Goal: Task Accomplishment & Management: Manage account settings

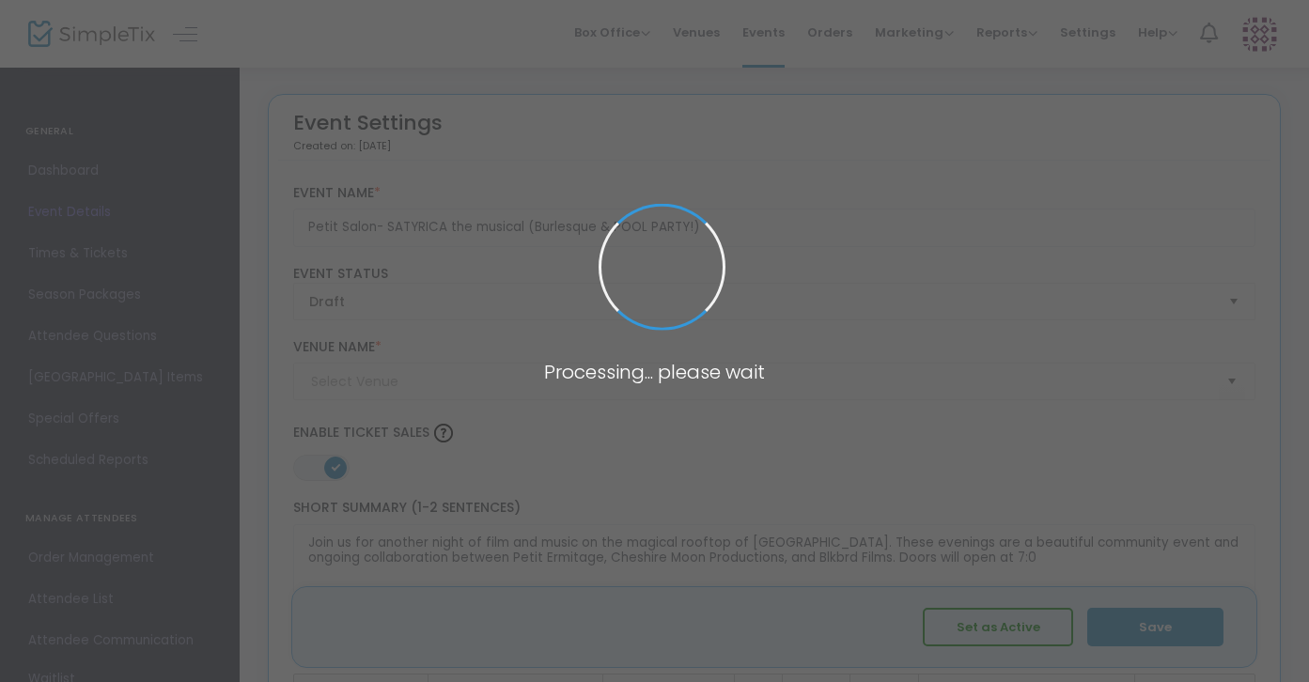
type input "[GEOGRAPHIC_DATA]"
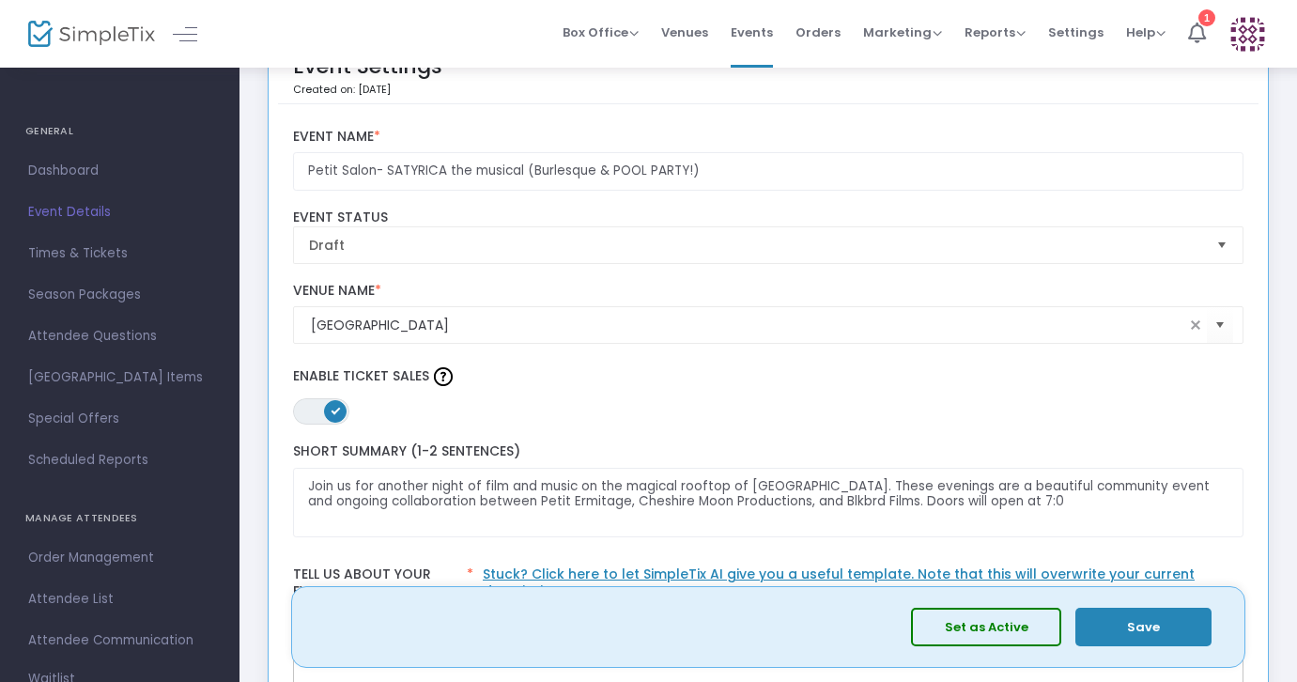
scroll to position [58, 0]
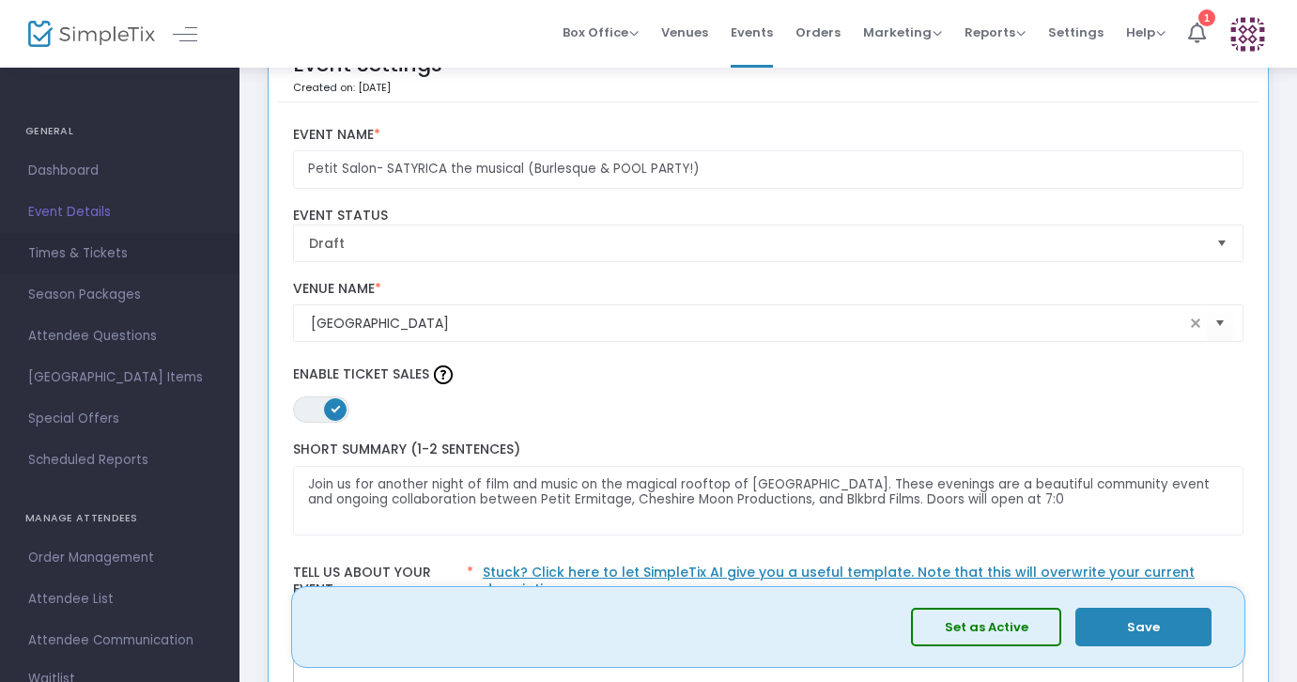
click at [93, 252] on span "Times & Tickets" at bounding box center [119, 253] width 183 height 24
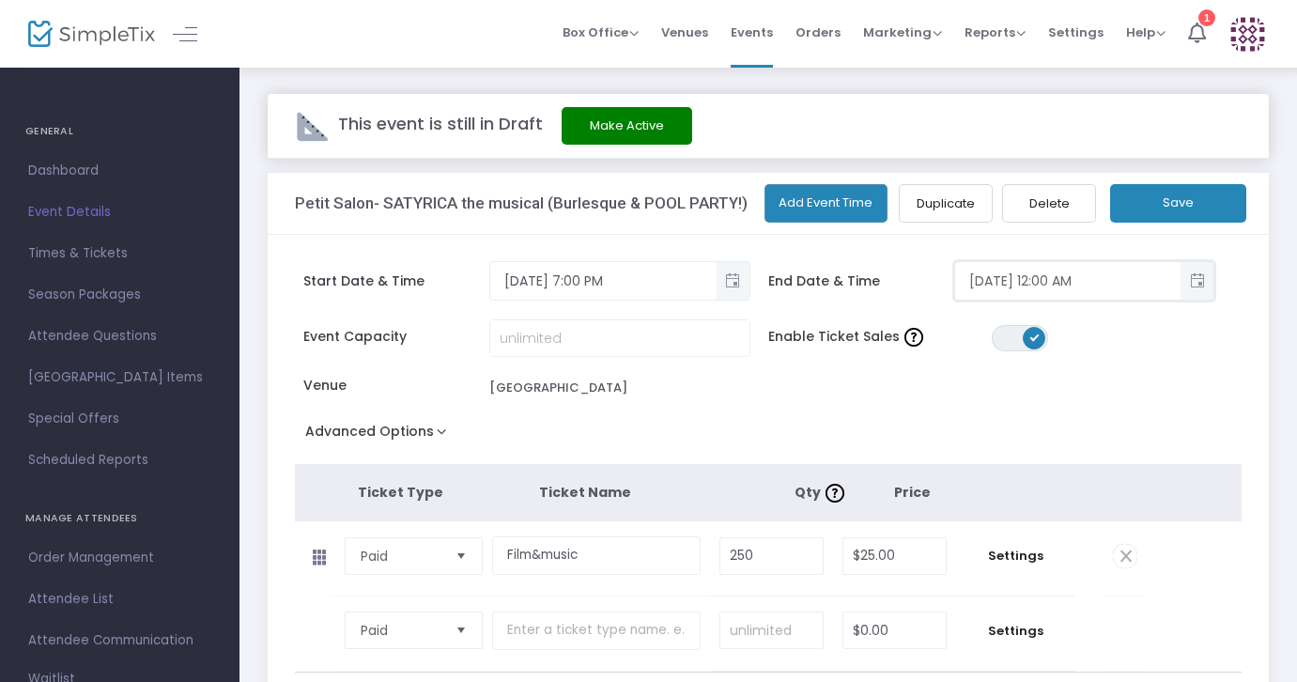
click at [973, 288] on input "10/21/2025 12:00 AM" at bounding box center [1067, 281] width 225 height 31
click at [1198, 279] on span "Toggle popup" at bounding box center [1197, 281] width 31 height 31
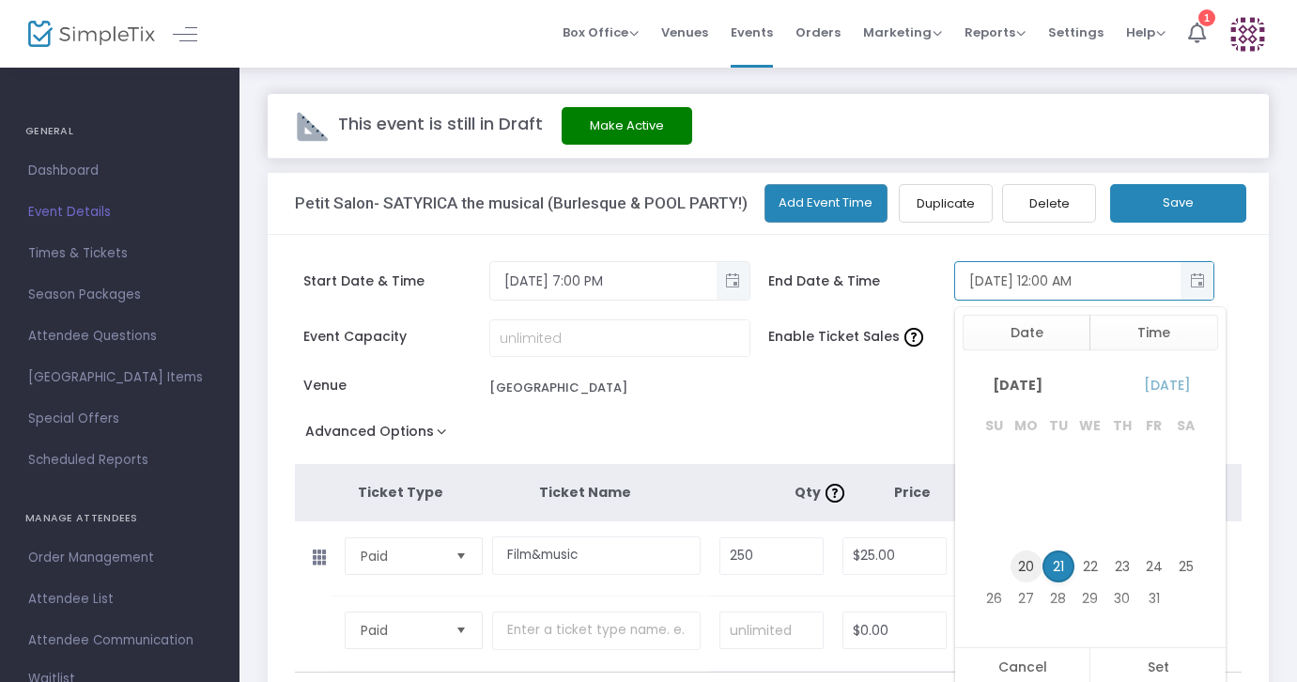
click at [1034, 568] on span "20" at bounding box center [1027, 566] width 32 height 32
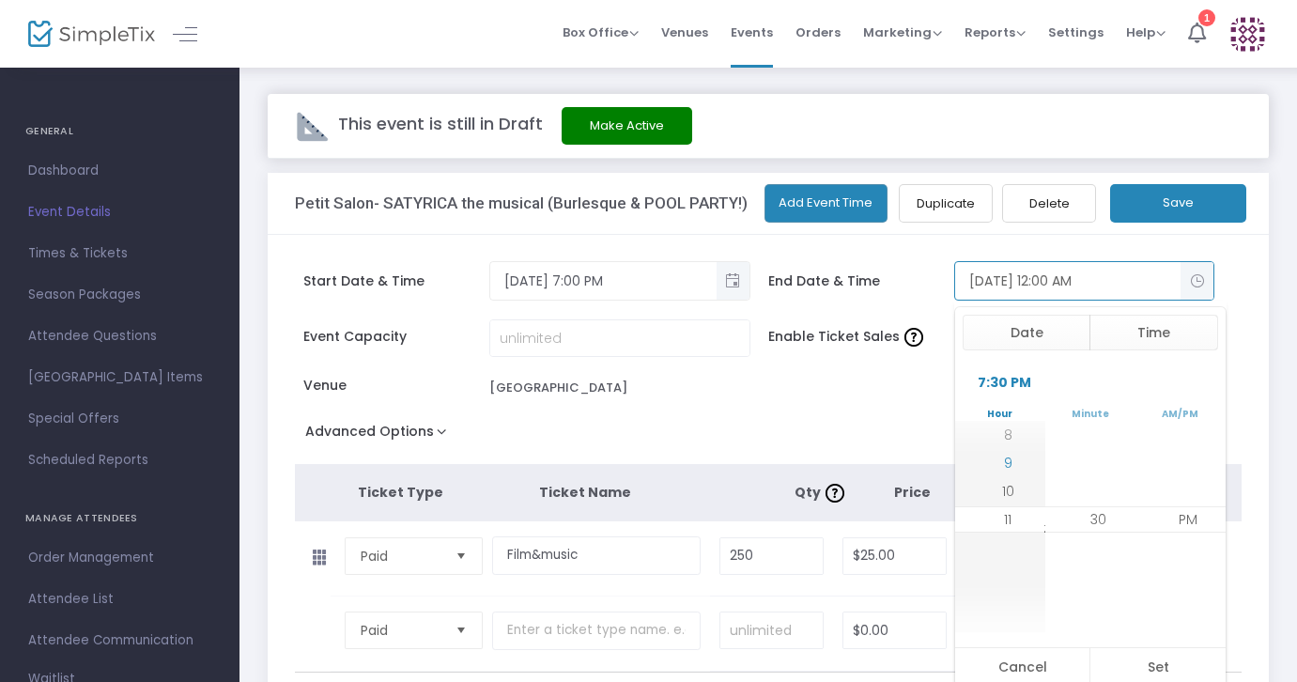
scroll to position [28, 0]
click at [1010, 522] on li "11" at bounding box center [1008, 519] width 66 height 28
click at [1004, 523] on span "11" at bounding box center [1008, 519] width 8 height 19
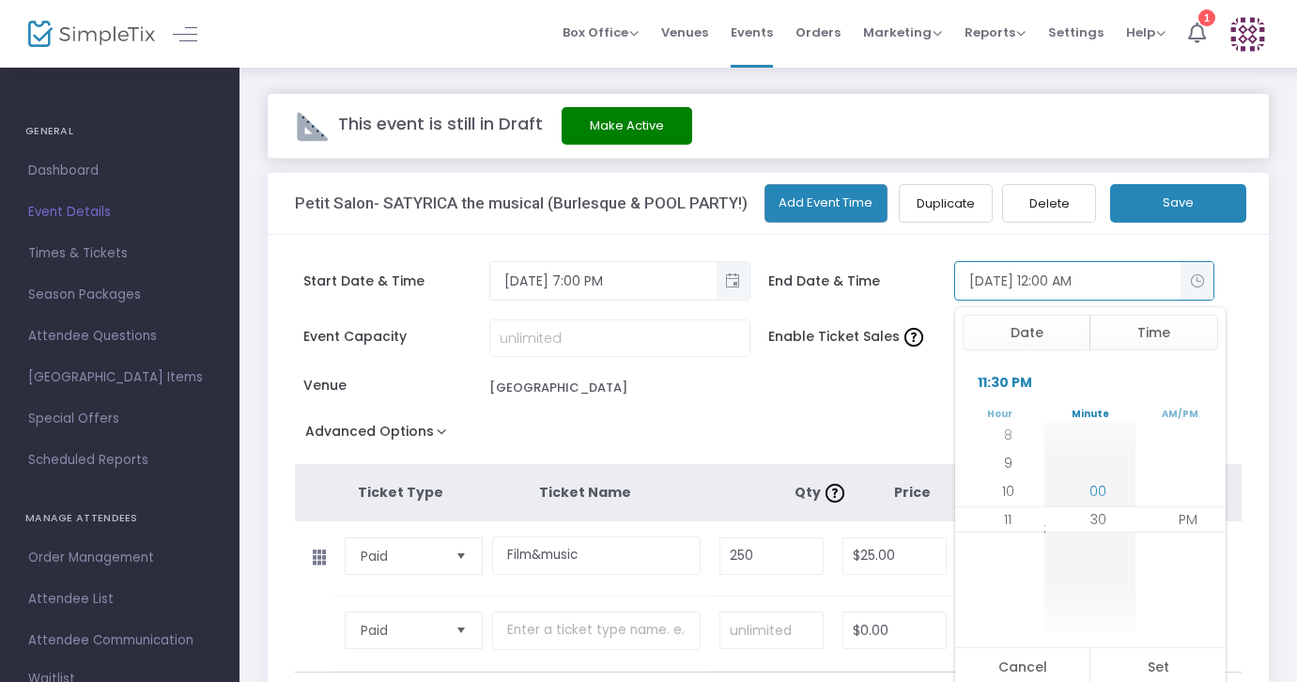
click at [1099, 489] on span "00" at bounding box center [1098, 491] width 17 height 19
click at [1152, 664] on button "Set" at bounding box center [1158, 667] width 136 height 38
type input "10/20/2025 11:00 PM"
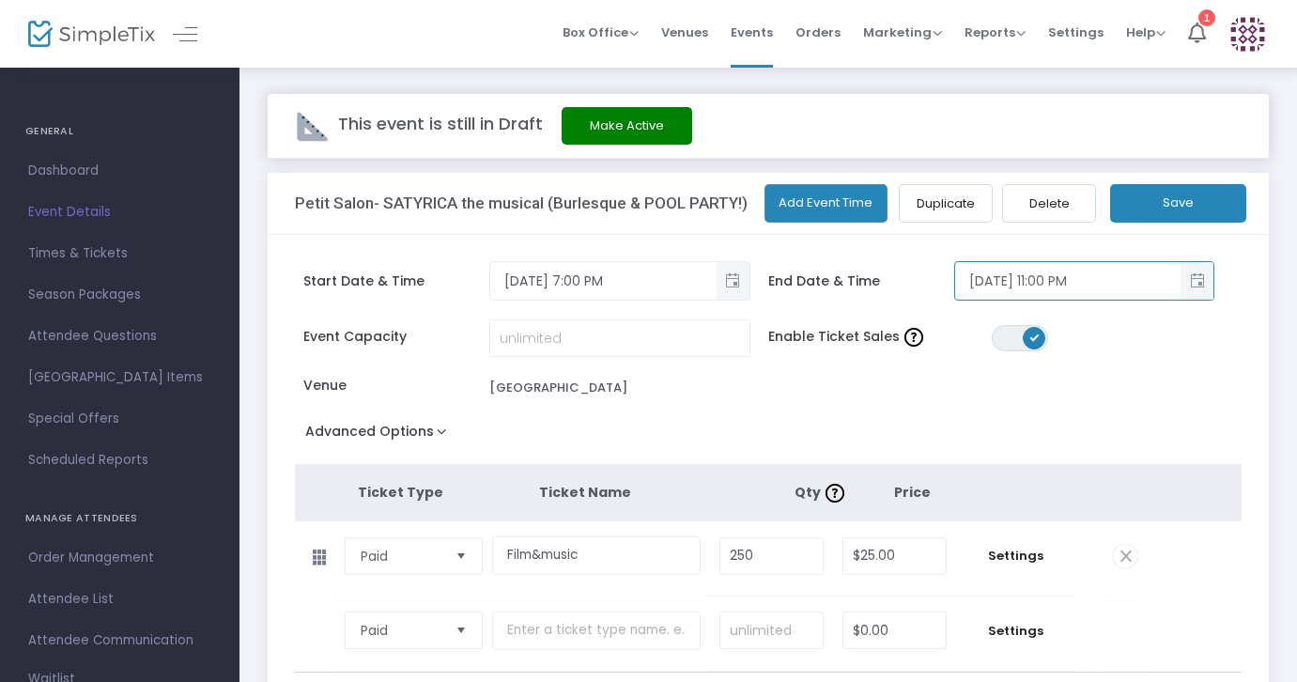
click at [1181, 189] on button "Save" at bounding box center [1178, 203] width 136 height 39
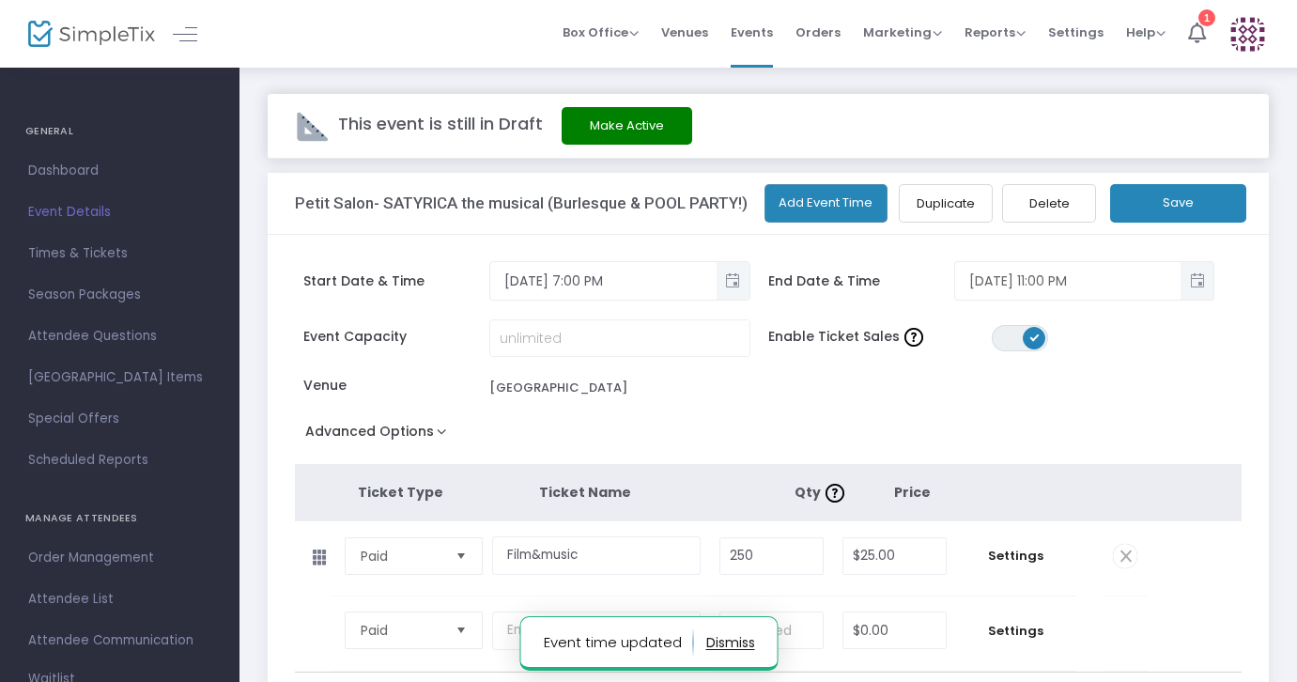
click at [597, 119] on button "Make Active" at bounding box center [627, 126] width 131 height 38
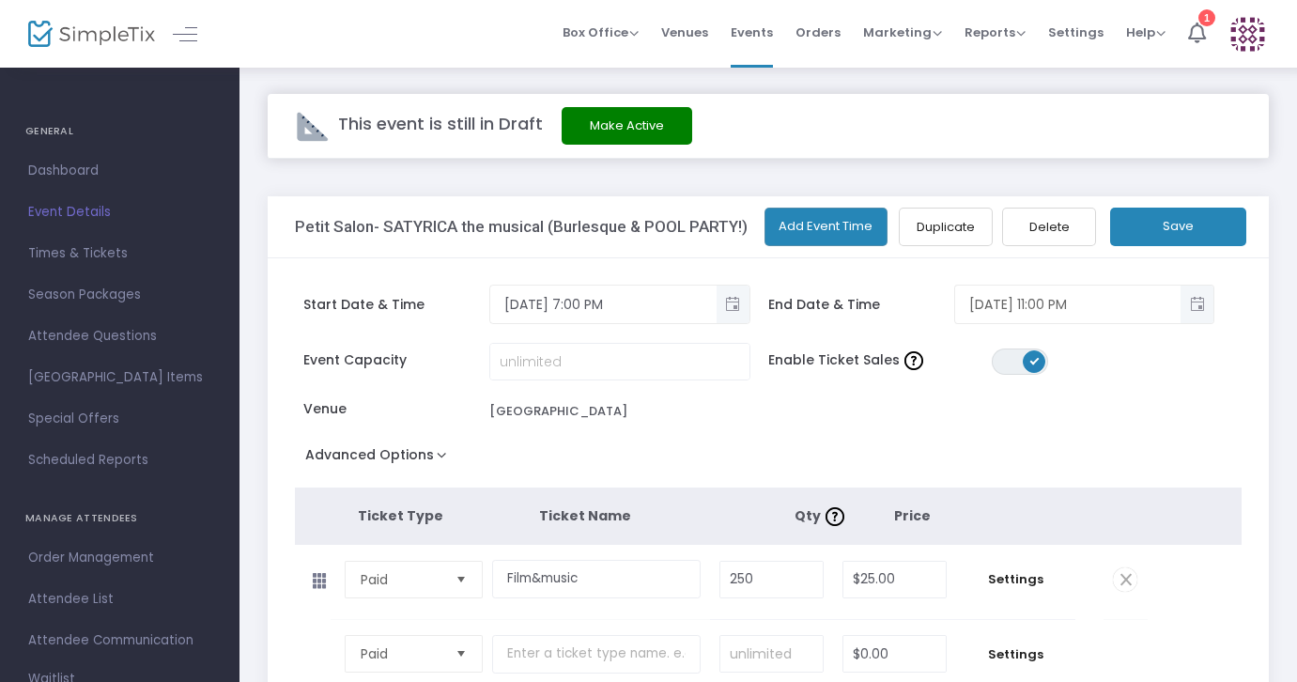
click at [635, 141] on button "Make Active" at bounding box center [627, 126] width 131 height 38
click at [585, 120] on button "Make Active" at bounding box center [627, 126] width 131 height 38
click at [62, 172] on span "Dashboard" at bounding box center [119, 171] width 183 height 24
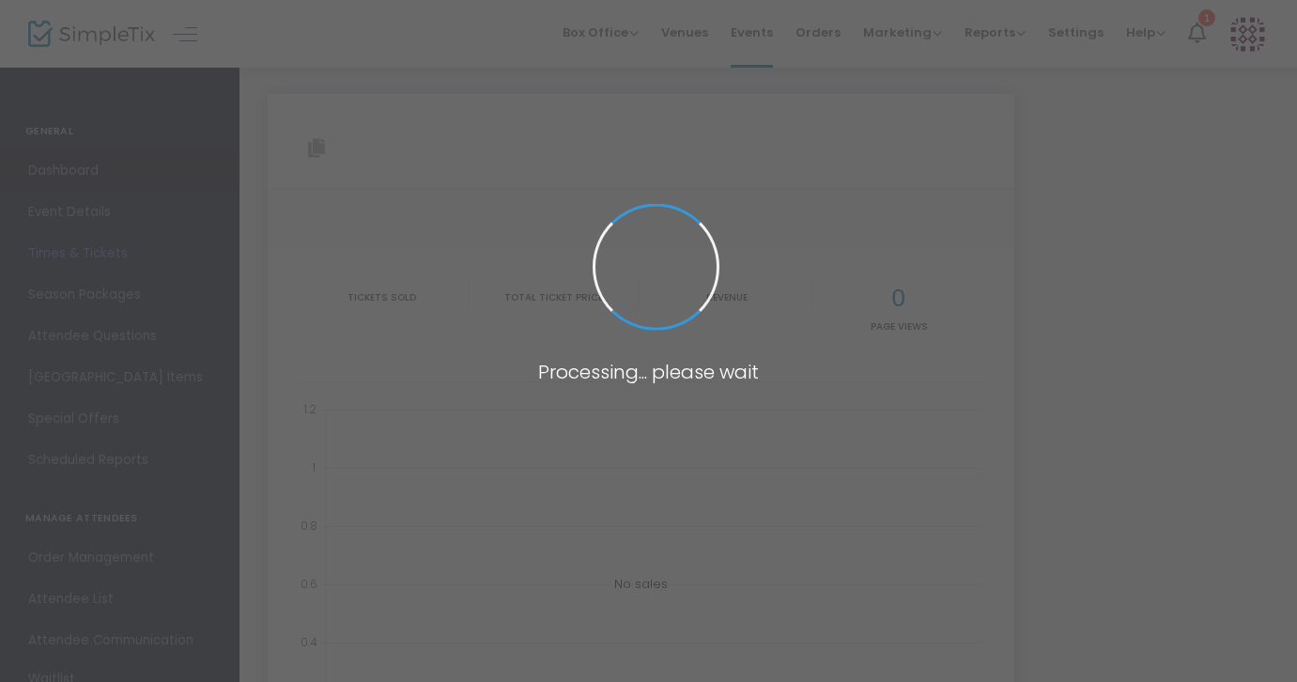
type input "https://www.simpletix.com/e/petit-salon-satyrica-the-musical-burlesque-tickets-…"
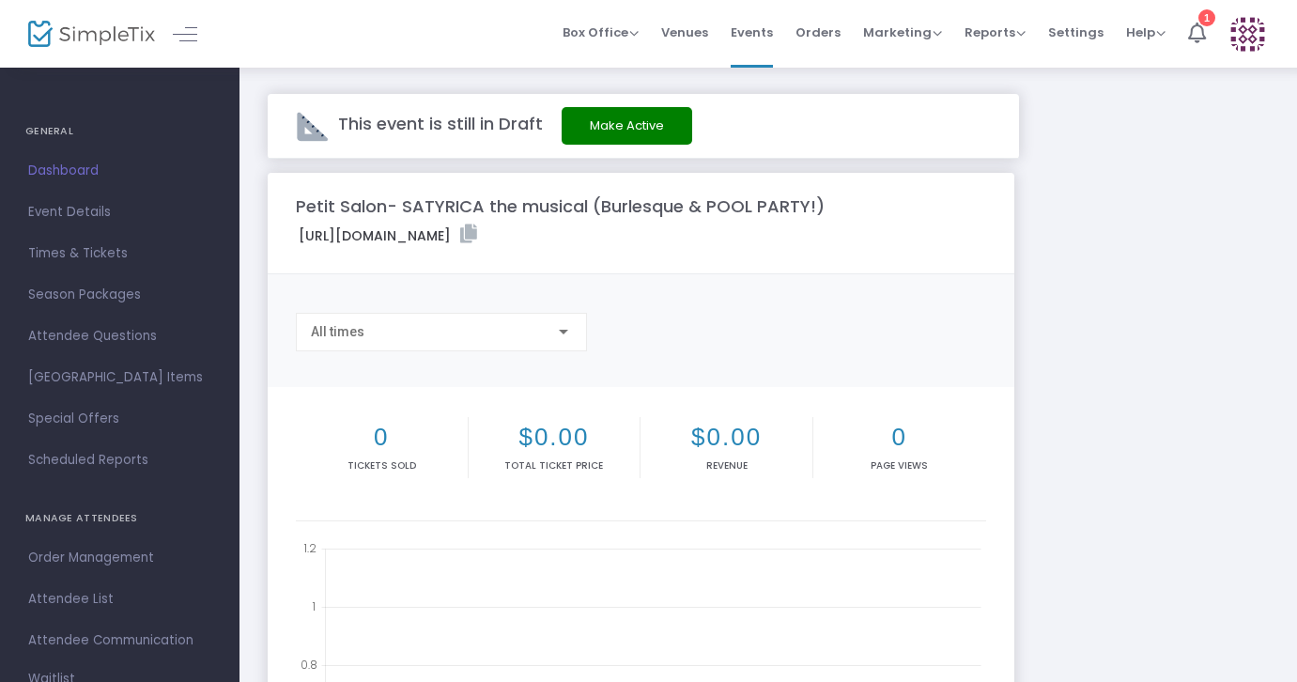
click at [596, 127] on button "Make Active" at bounding box center [627, 126] width 131 height 38
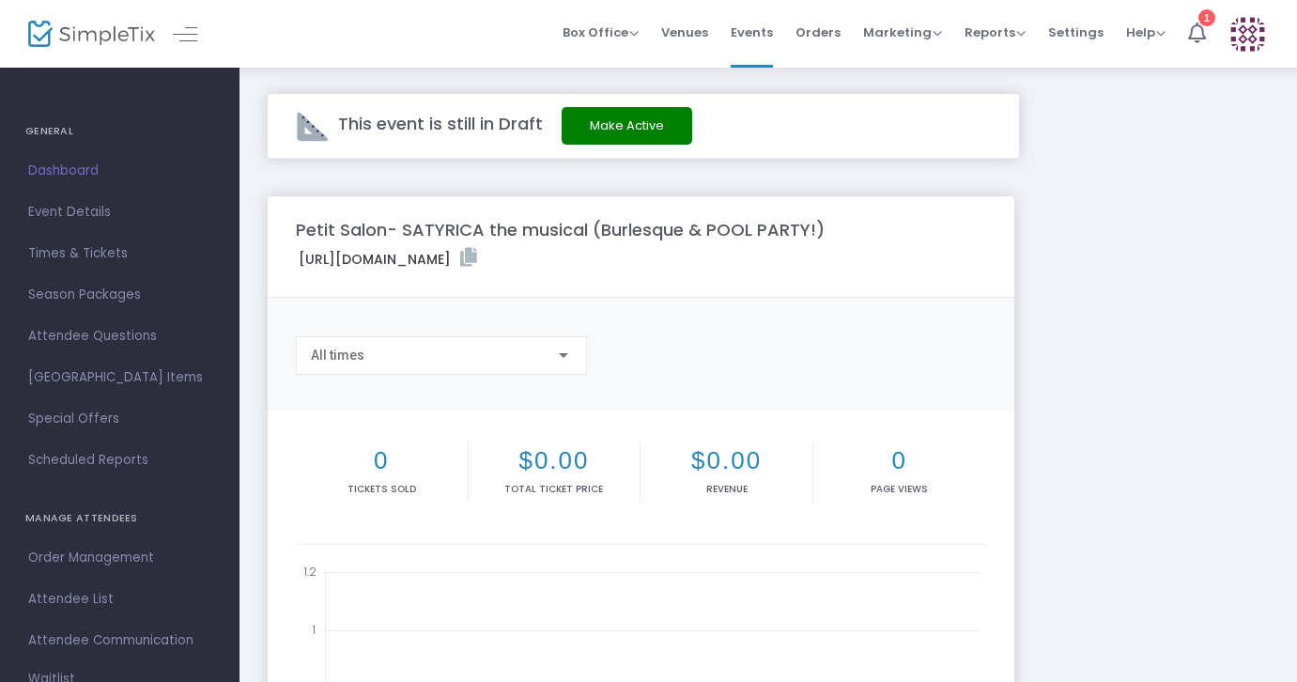
click at [596, 127] on button "Make Active" at bounding box center [627, 126] width 131 height 38
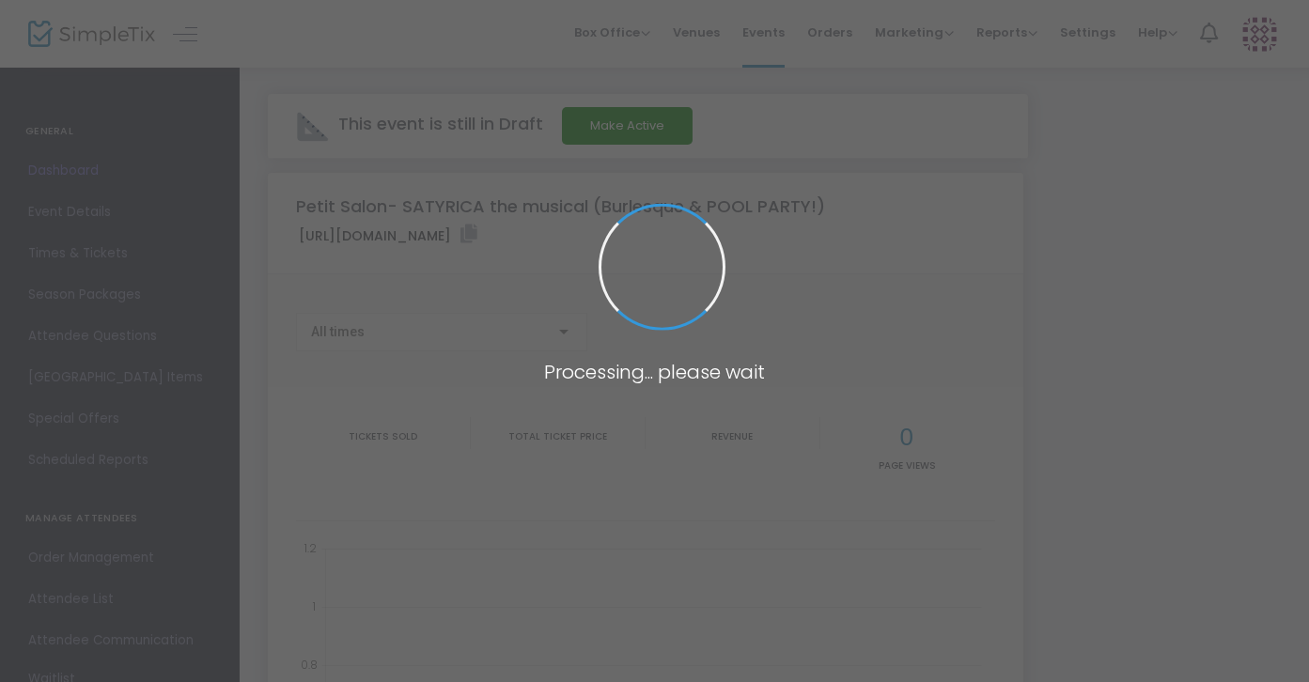
type input "https://www.simpletix.com/e/petit-salon-satyrica-the-musical-burlesque-tickets-…"
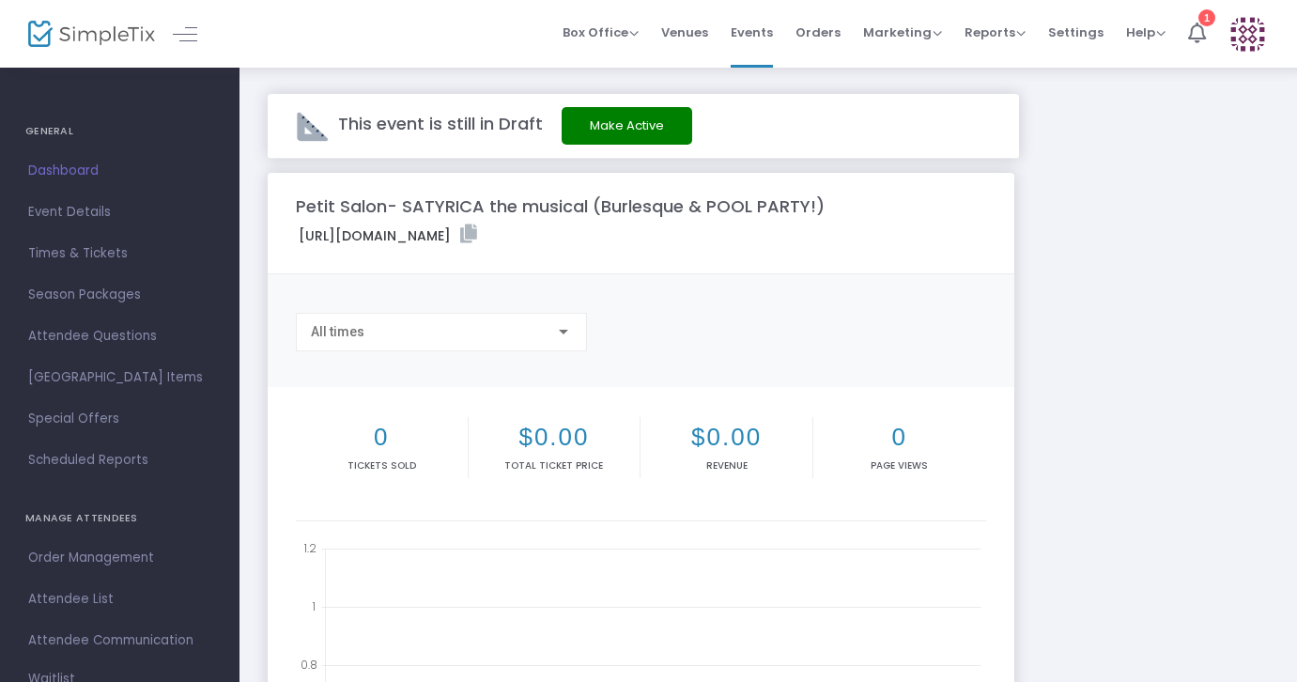
click at [601, 121] on button "Make Active" at bounding box center [627, 126] width 131 height 38
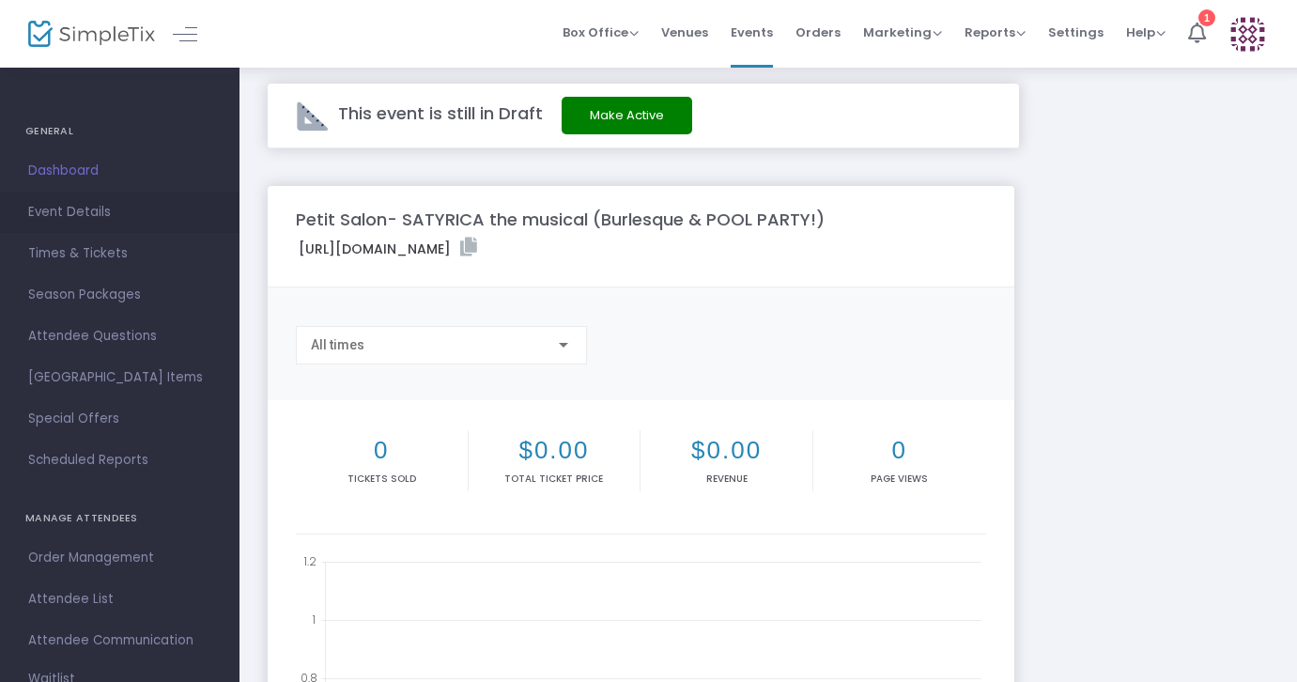
click at [56, 204] on span "Event Details" at bounding box center [119, 212] width 183 height 24
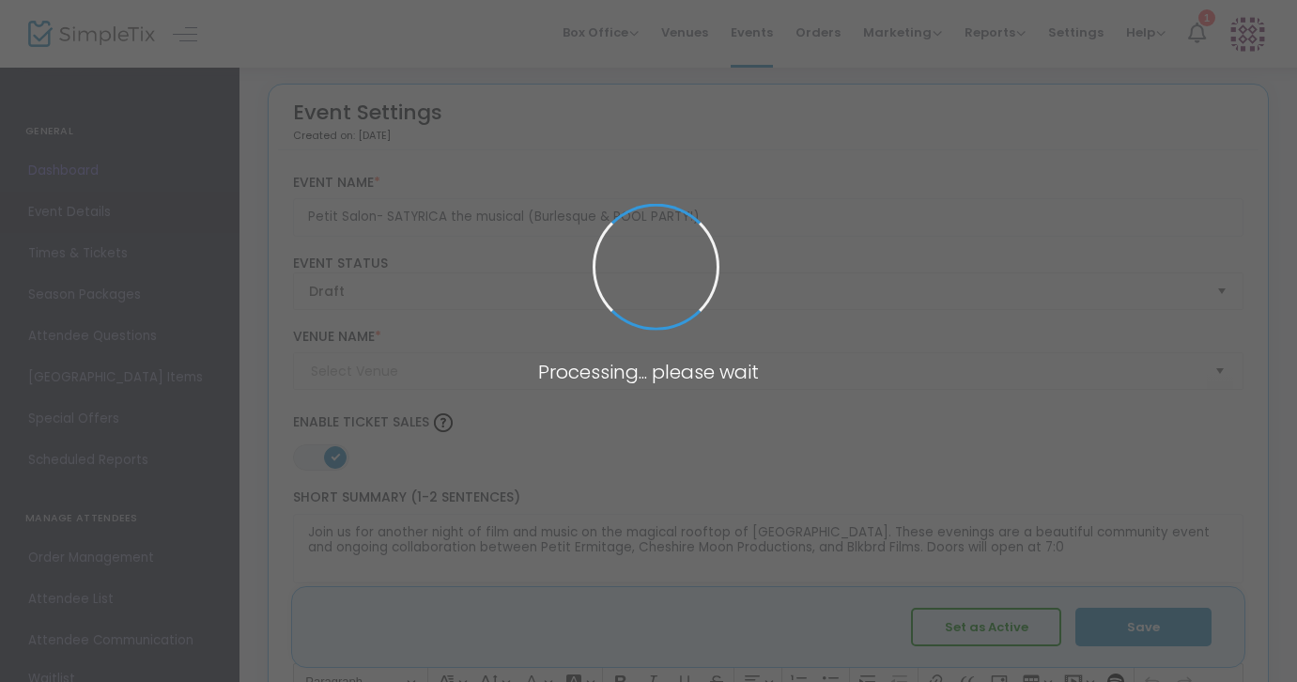
type input "Petit Ermitage Hotel"
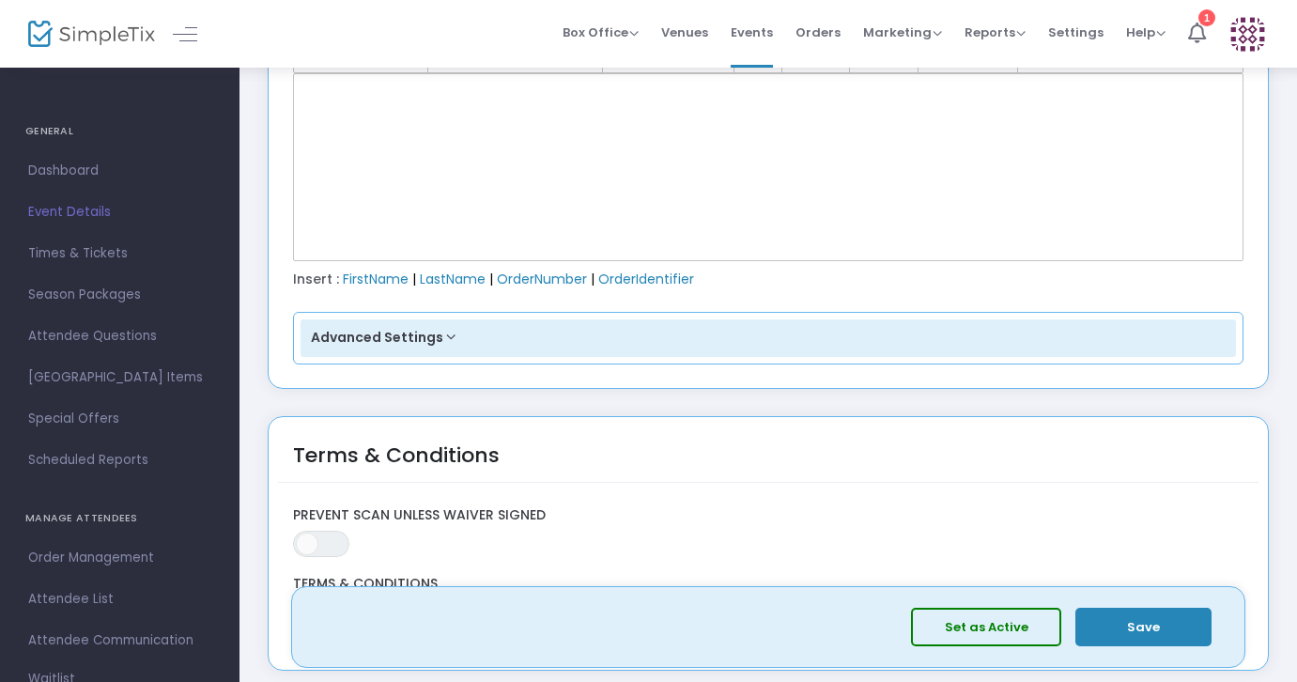
click at [975, 626] on button "Set as Active" at bounding box center [986, 627] width 150 height 39
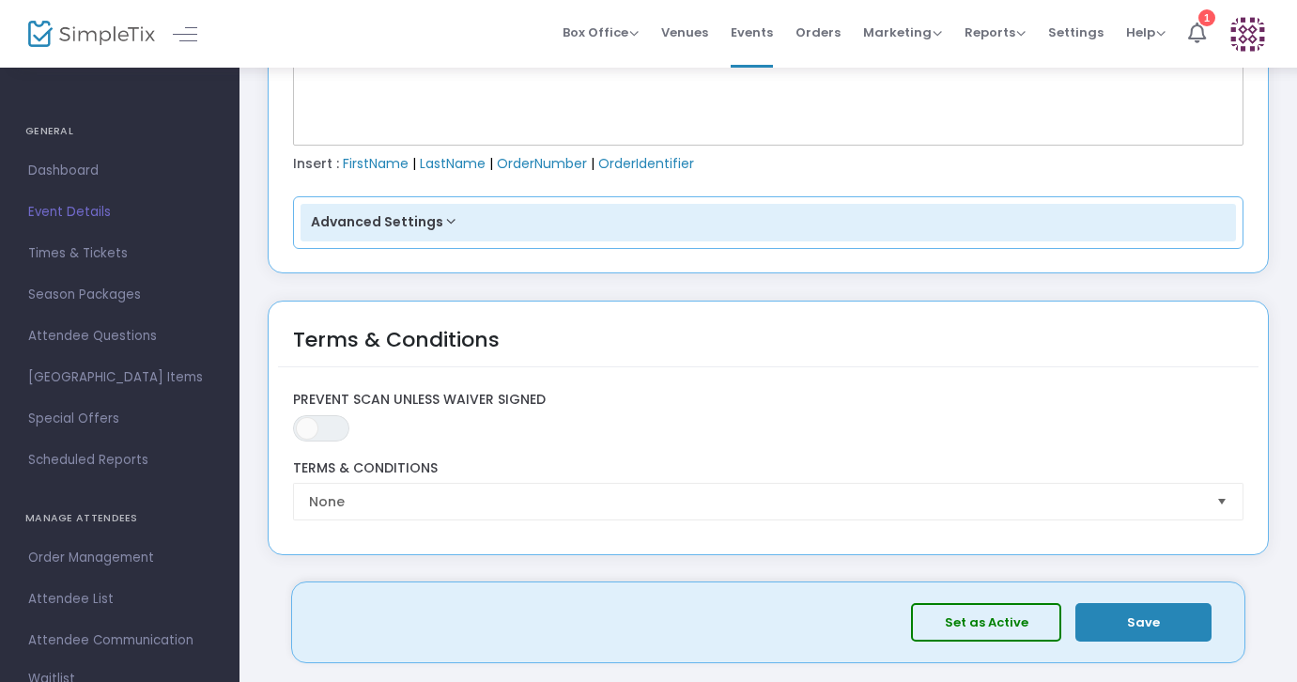
scroll to position [3073, 0]
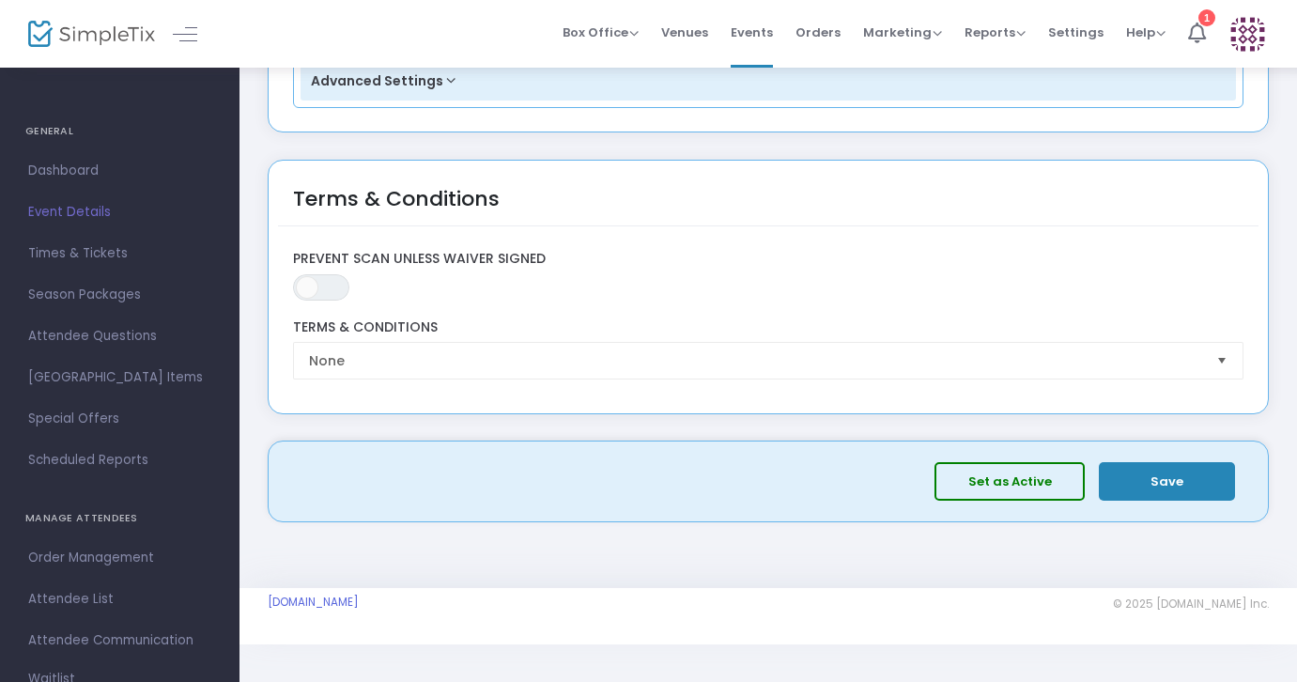
click at [969, 481] on button "Set as Active" at bounding box center [1010, 481] width 150 height 39
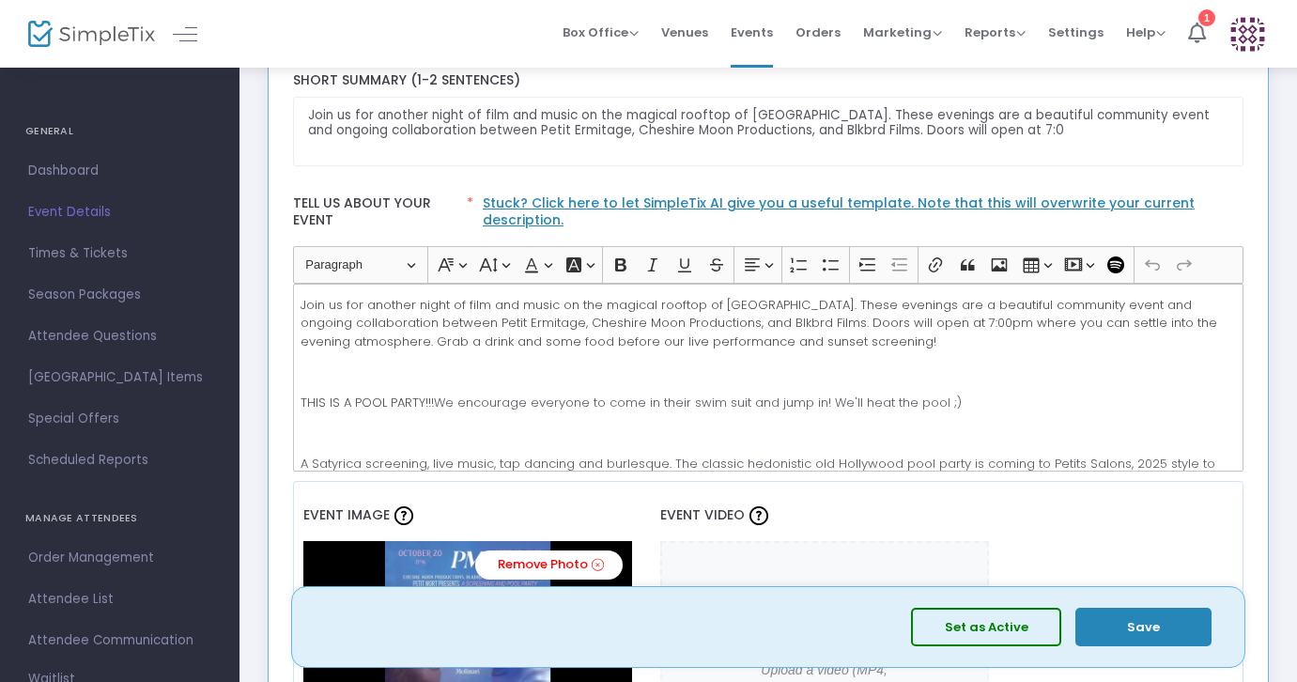
scroll to position [0, 0]
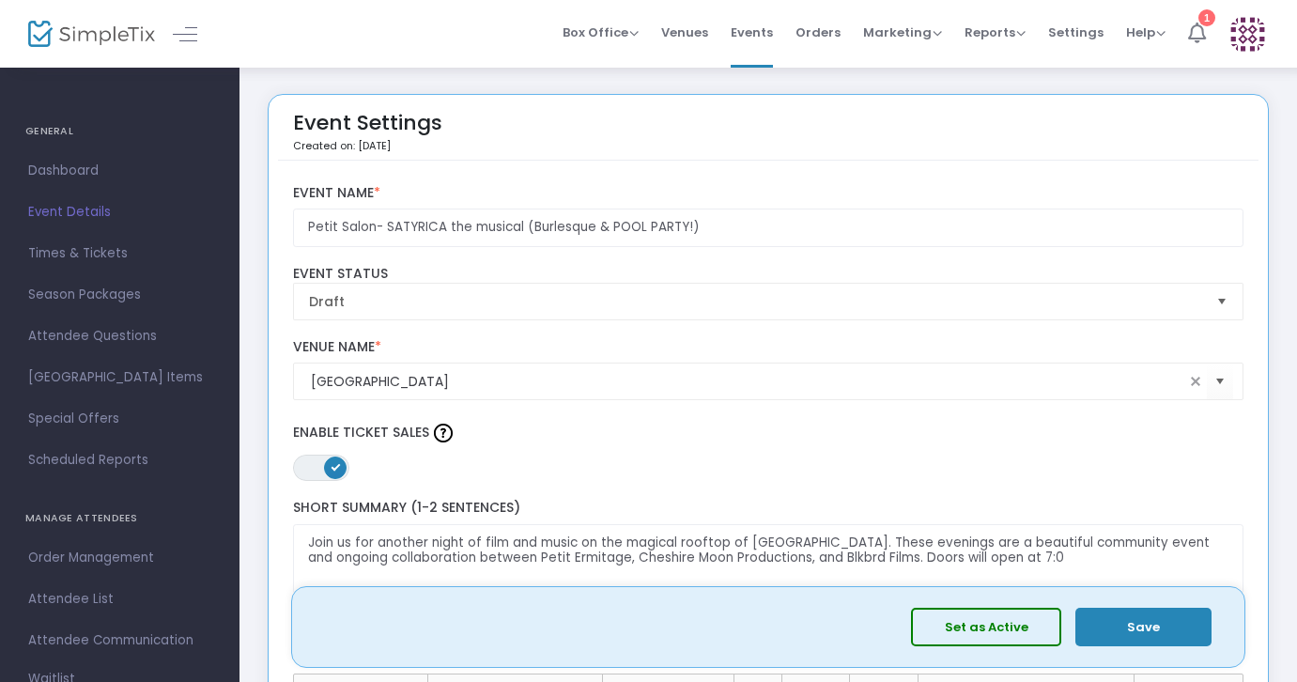
click at [1196, 40] on icon at bounding box center [1197, 33] width 18 height 21
click at [73, 170] on span "Dashboard" at bounding box center [119, 171] width 183 height 24
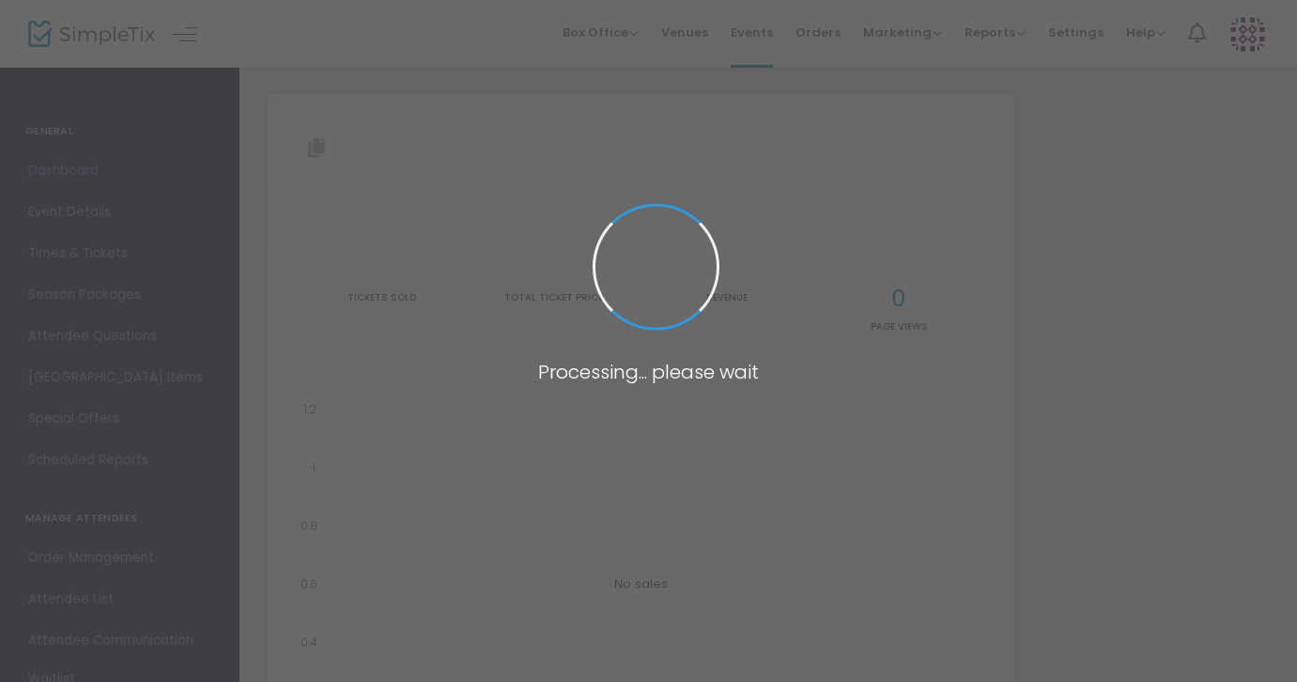
type input "https://www.simpletix.com/e/petit-salon-satyrica-the-musical-burlesque-tickets-…"
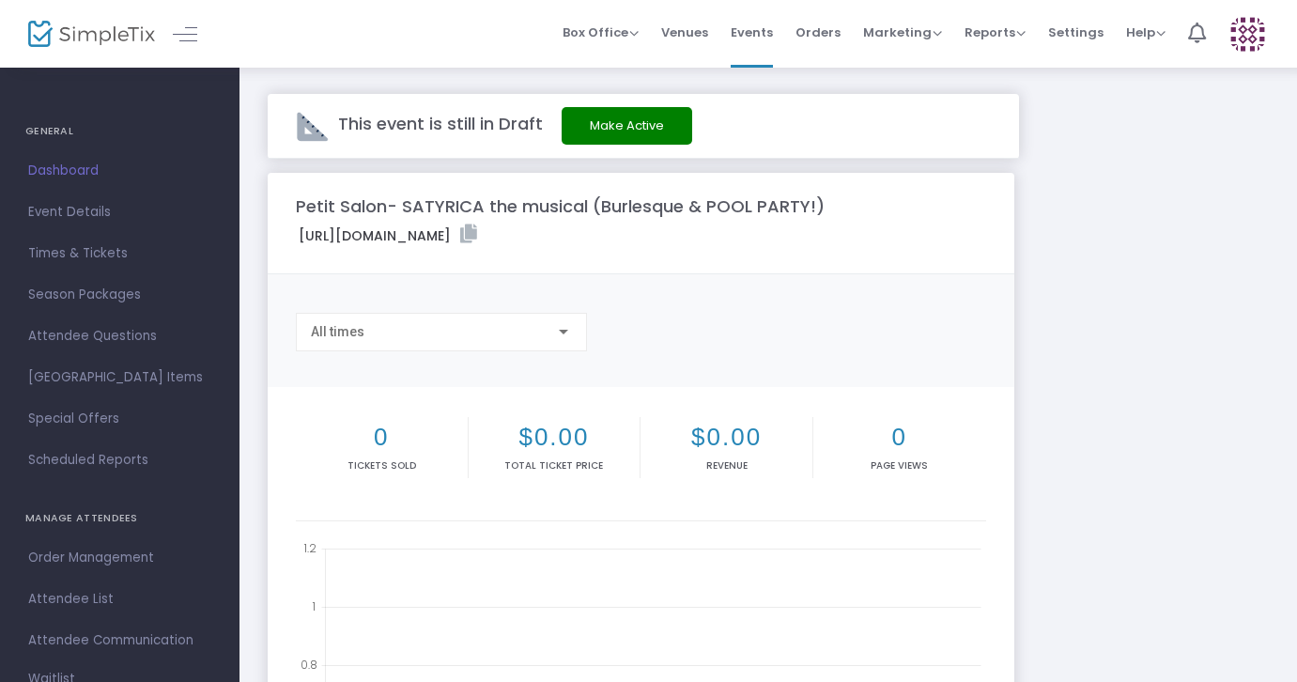
click at [597, 122] on button "Make Active" at bounding box center [627, 126] width 131 height 38
